Goal: Task Accomplishment & Management: Manage account settings

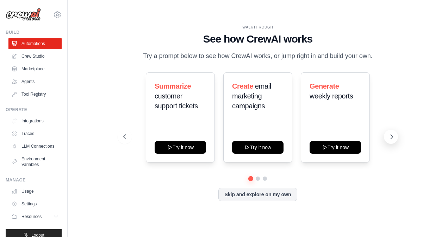
click at [392, 135] on icon at bounding box center [391, 137] width 7 height 7
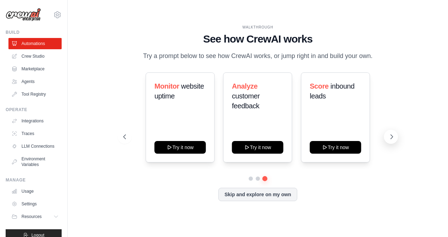
click at [392, 135] on icon at bounding box center [391, 137] width 7 height 7
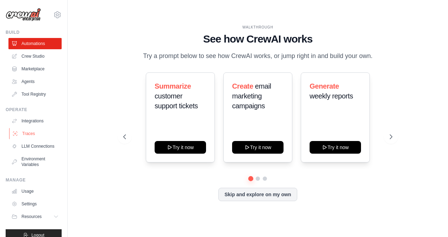
scroll to position [15, 0]
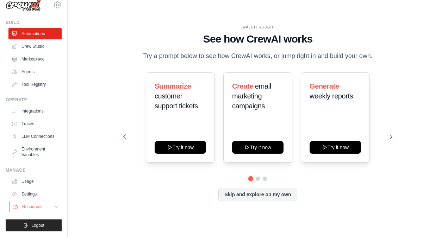
click at [54, 207] on icon at bounding box center [57, 207] width 6 height 6
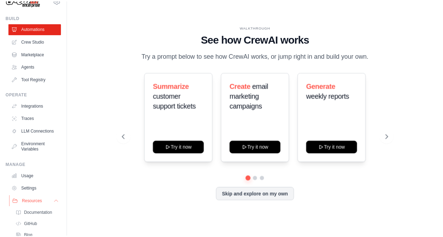
scroll to position [60, 0]
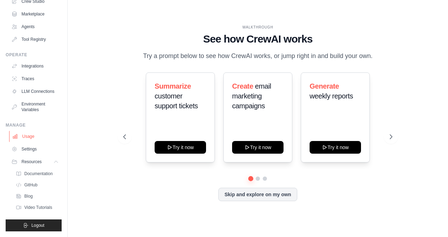
click at [38, 138] on link "Usage" at bounding box center [35, 136] width 53 height 11
